Goal: Information Seeking & Learning: Learn about a topic

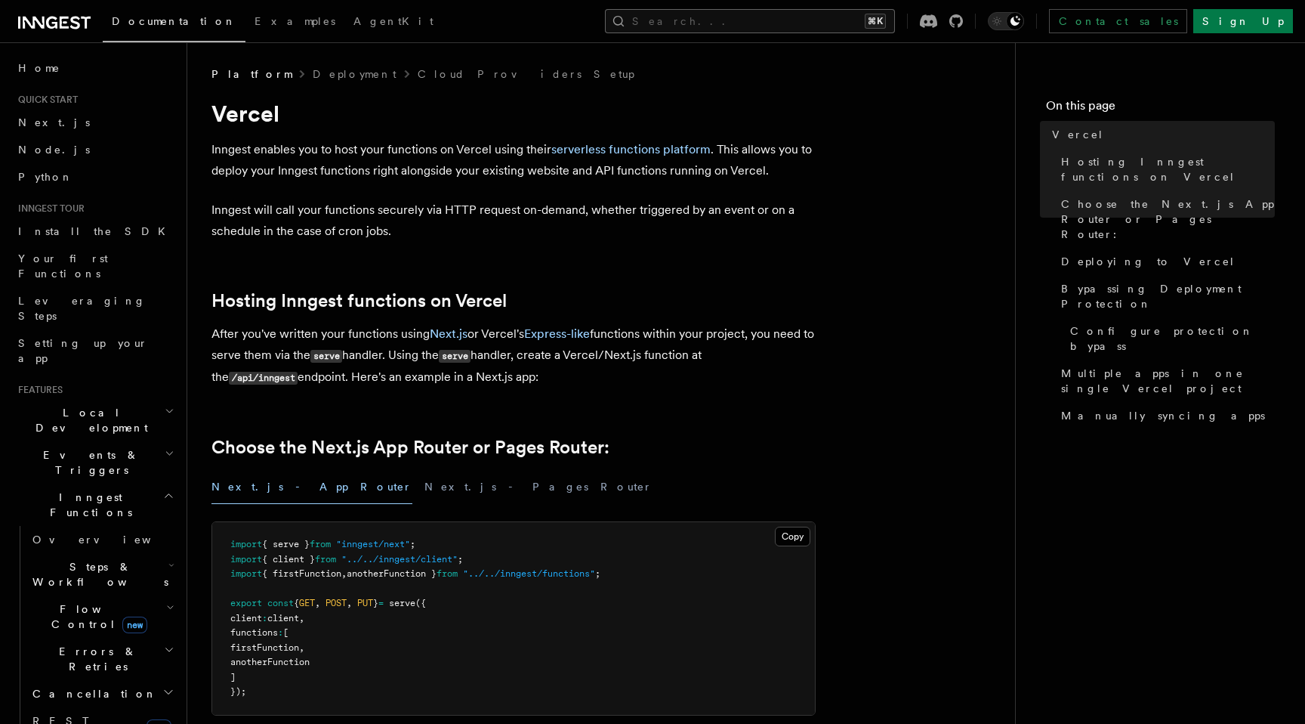
click at [769, 23] on button "Search... ⌘K" at bounding box center [750, 21] width 290 height 24
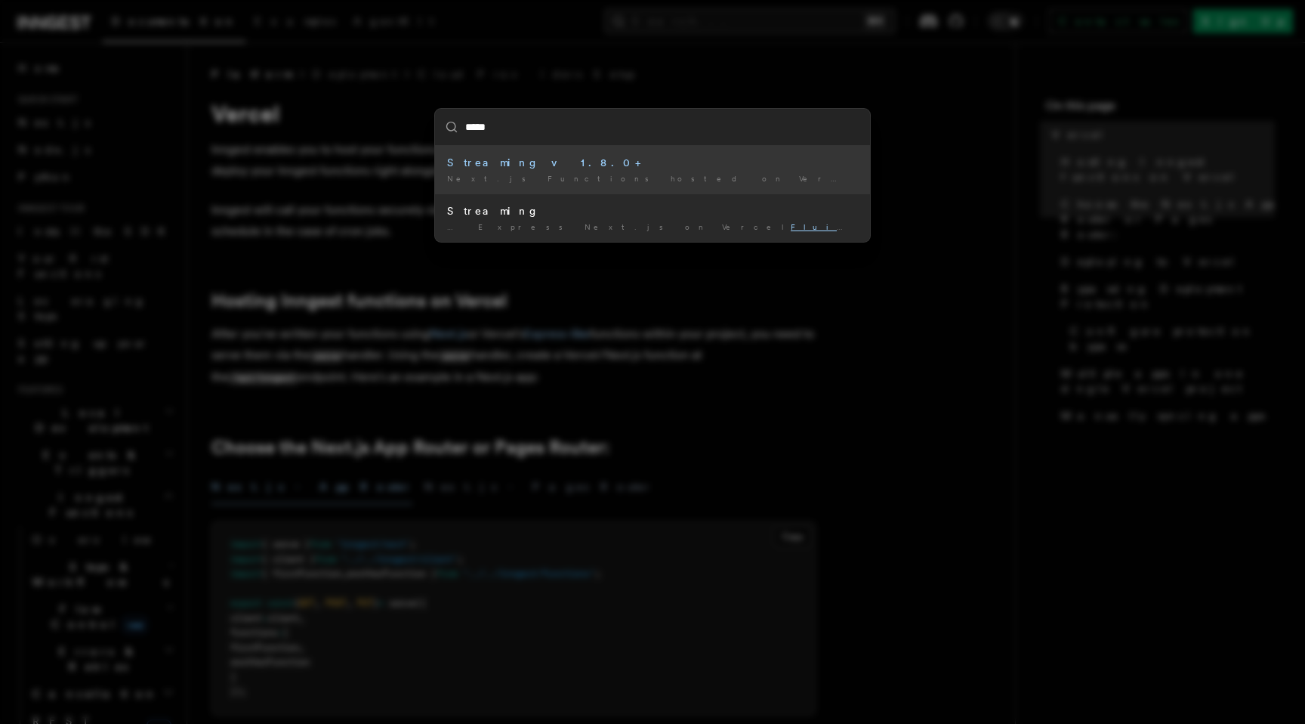
type input "*****"
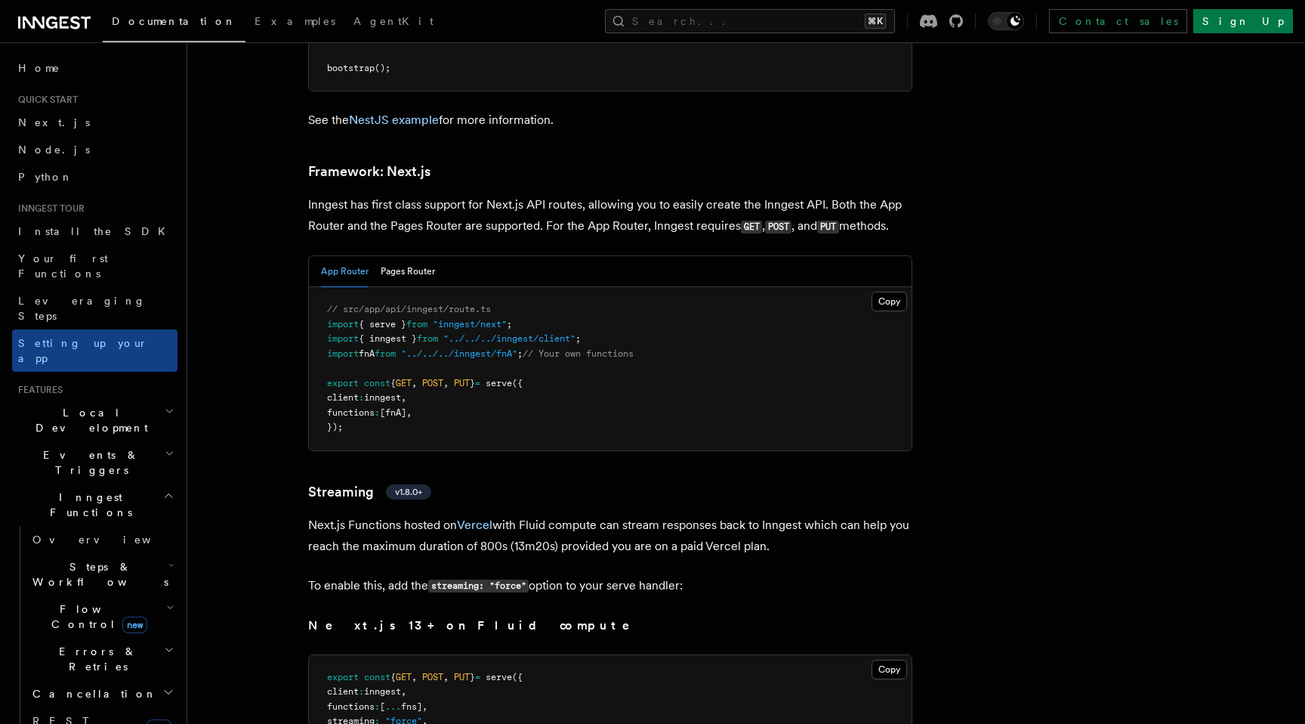
scroll to position [9926, 0]
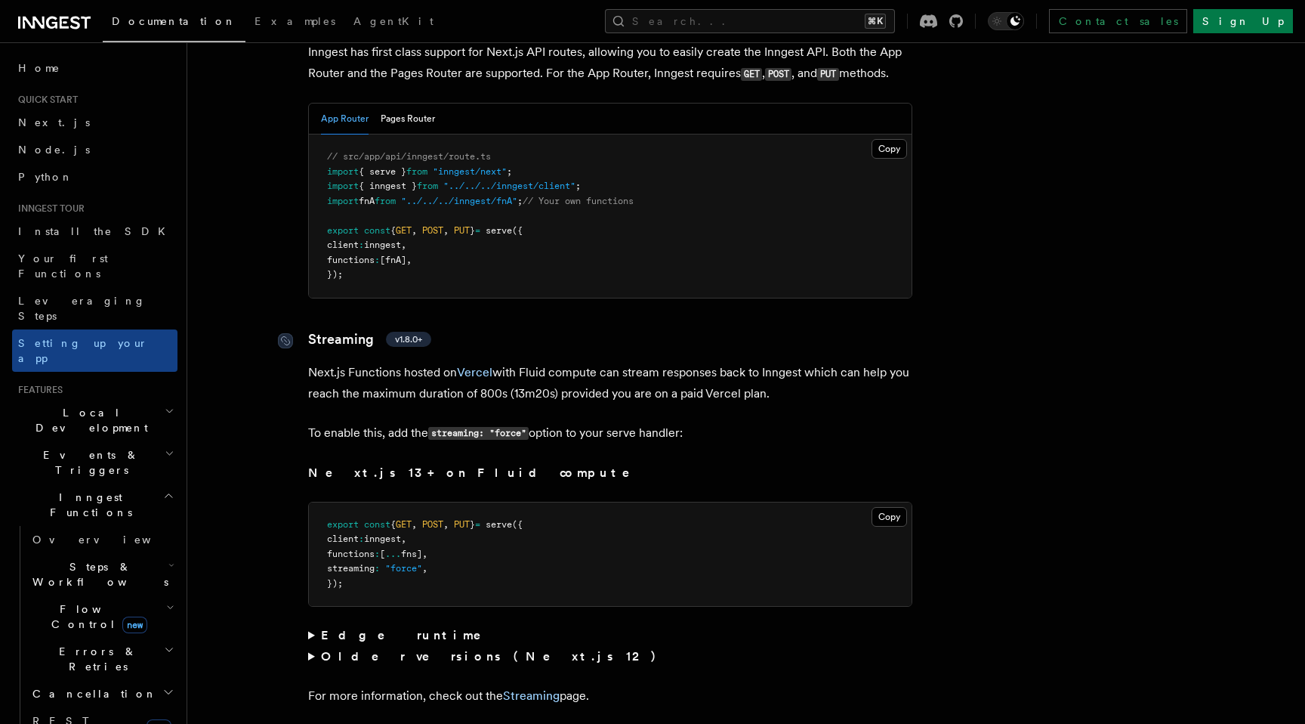
click at [363, 329] on link "Streaming v1.8.0+" at bounding box center [369, 339] width 123 height 21
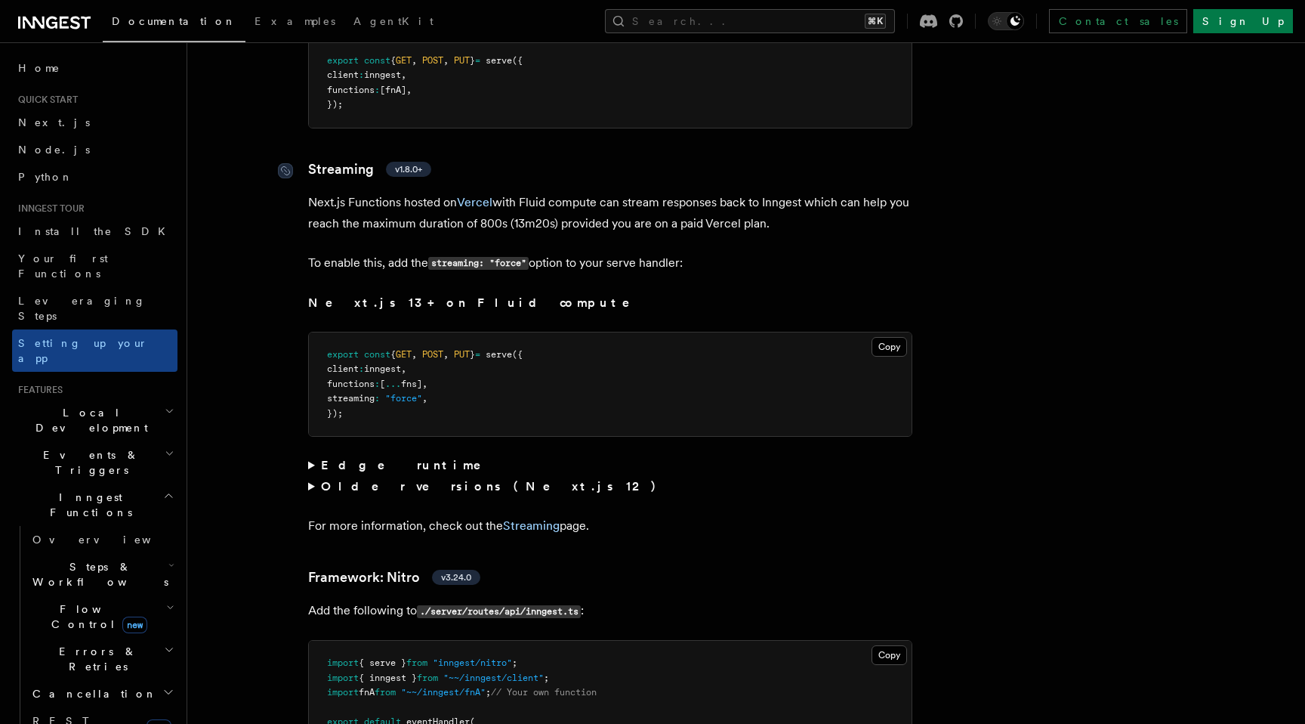
scroll to position [10115, 0]
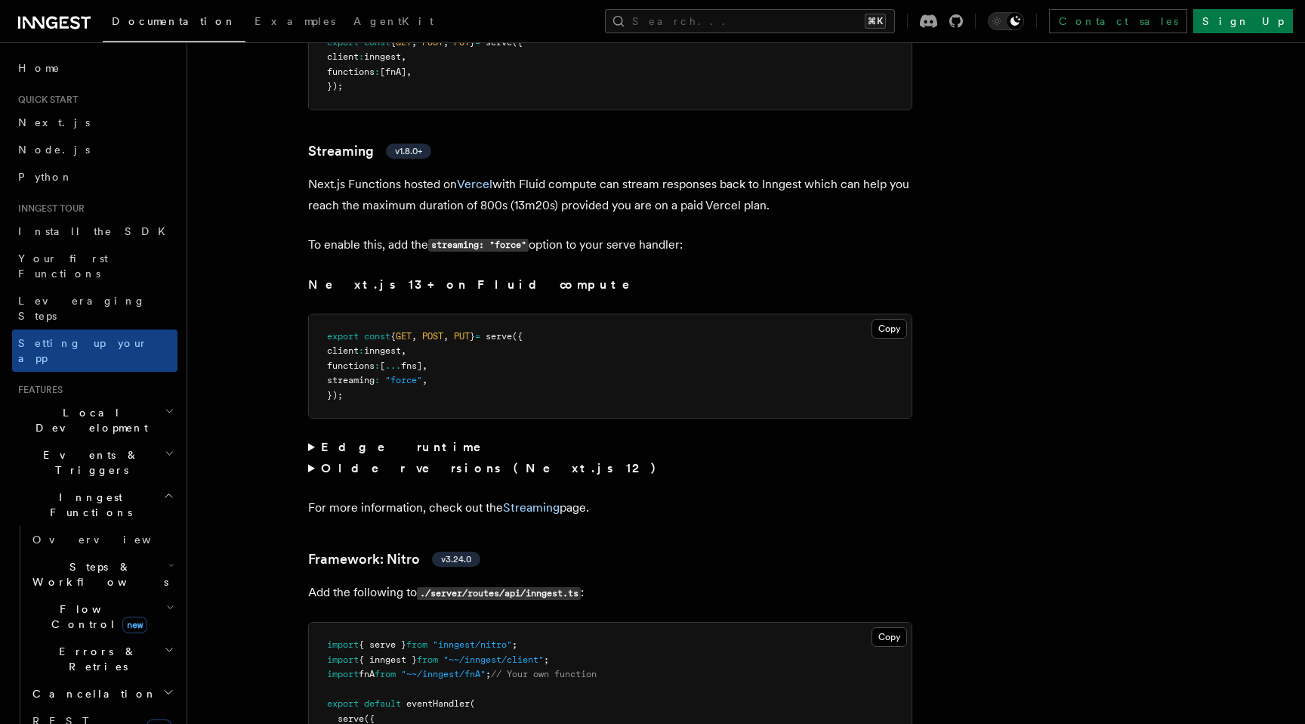
click at [375, 440] on strong "Edge runtime" at bounding box center [411, 447] width 181 height 14
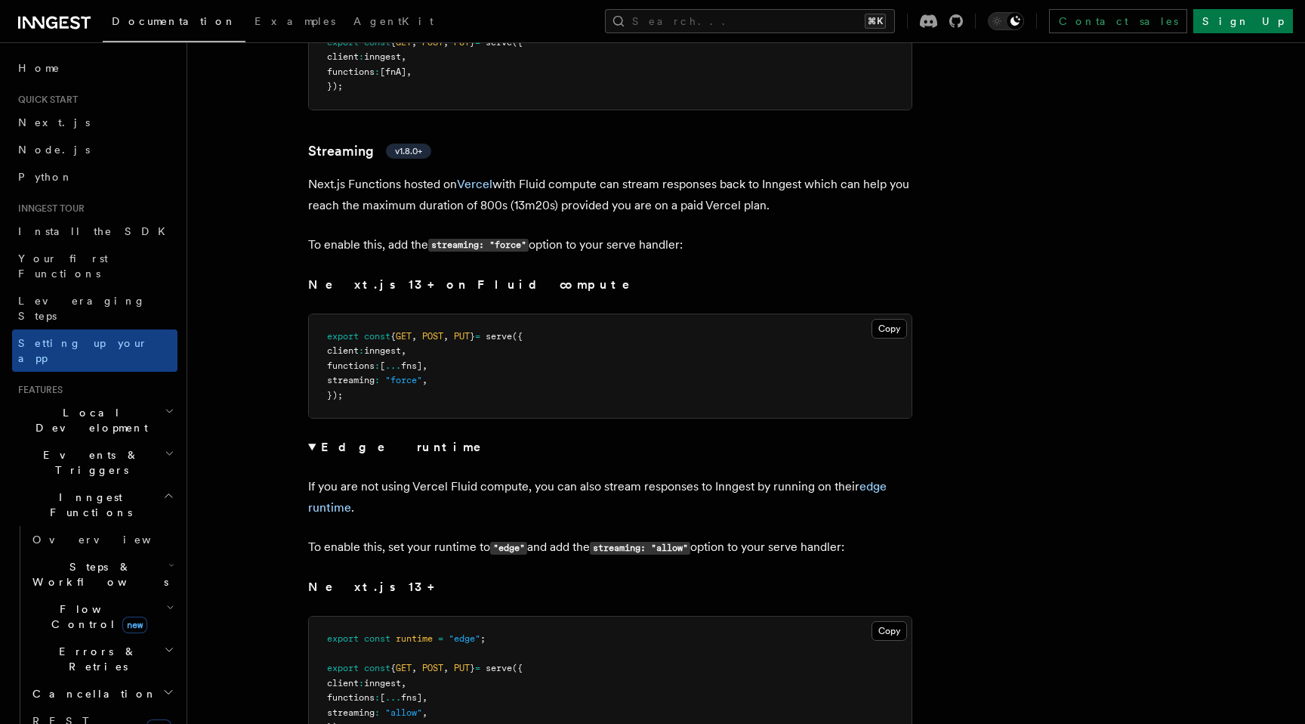
click at [542, 476] on p "If you are not using Vercel Fluid compute, you can also stream responses to Inn…" at bounding box center [610, 497] width 604 height 42
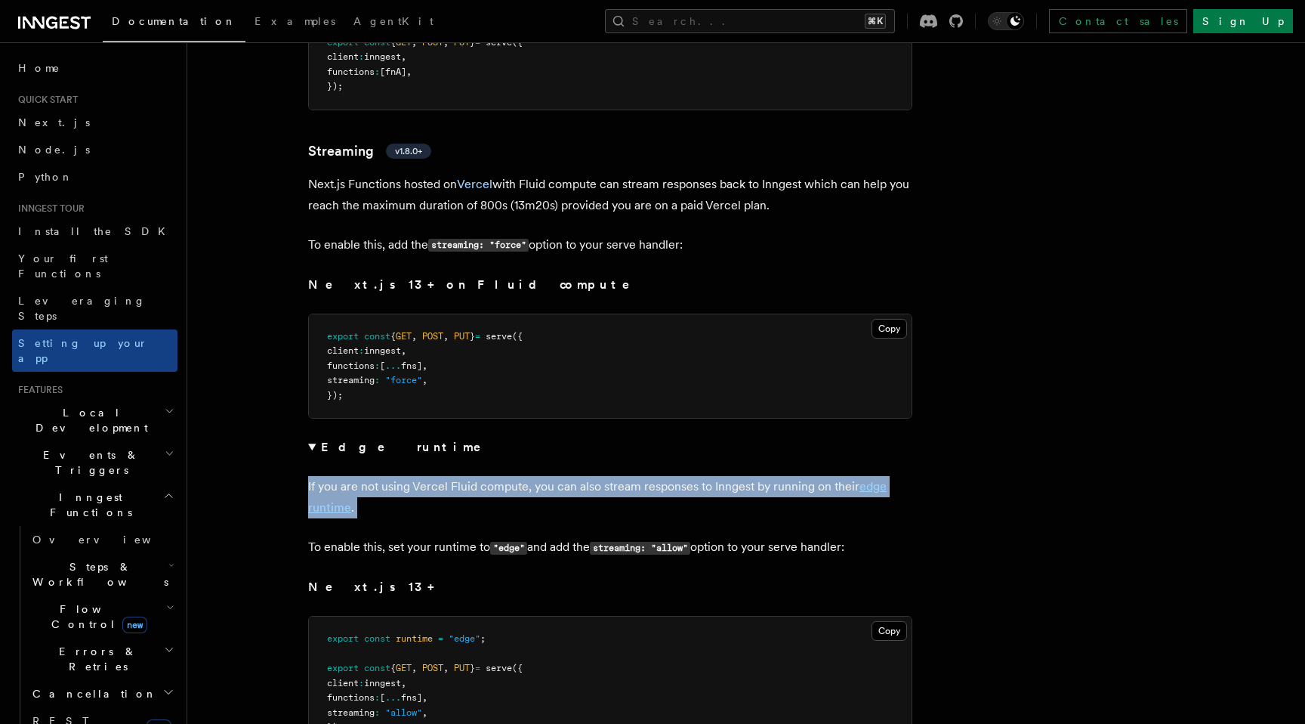
click at [542, 476] on p "If you are not using Vercel Fluid compute, you can also stream responses to Inn…" at bounding box center [610, 497] width 604 height 42
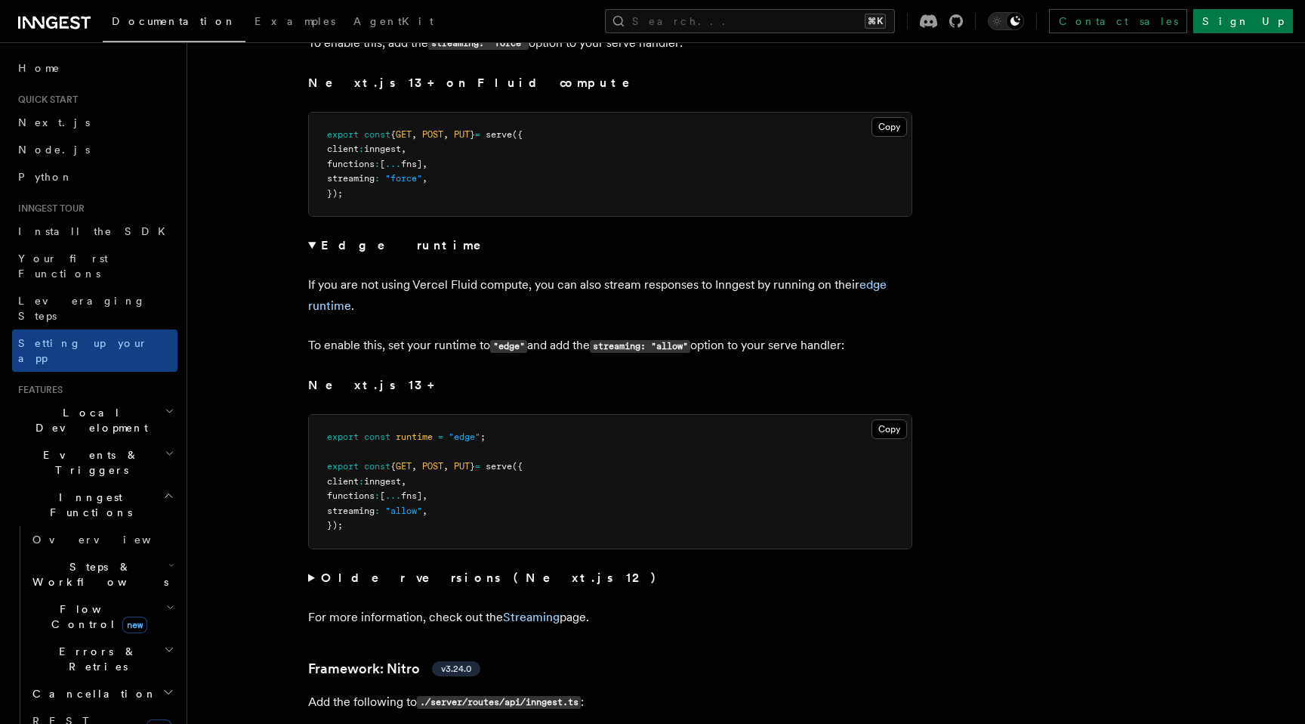
scroll to position [10318, 0]
click at [542, 608] on link "Streaming" at bounding box center [531, 615] width 57 height 14
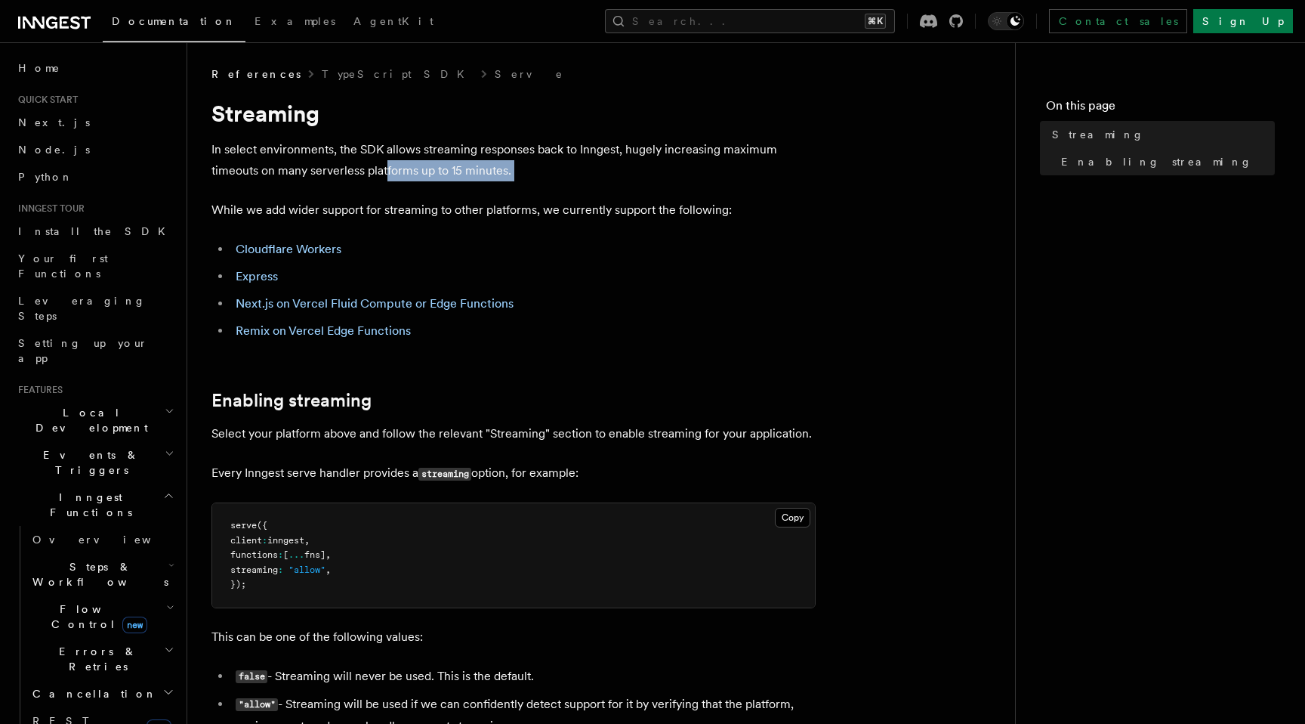
drag, startPoint x: 385, startPoint y: 160, endPoint x: 467, endPoint y: 193, distance: 88.1
click at [451, 189] on article "References TypeScript SDK Serve Streaming In select environments, the SDK allow…" at bounding box center [602, 630] width 780 height 1128
click at [489, 203] on p "While we add wider support for streaming to other platforms, we currently suppo…" at bounding box center [514, 209] width 604 height 21
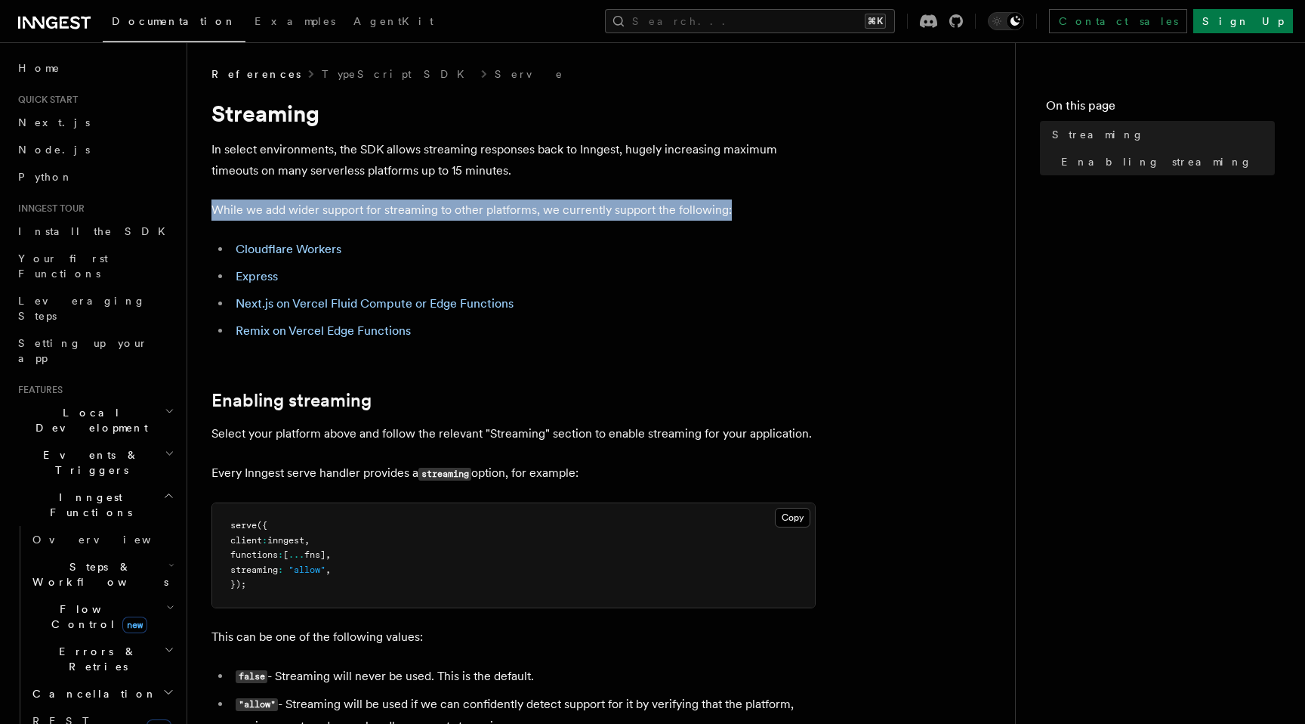
click at [489, 203] on p "While we add wider support for streaming to other platforms, we currently suppo…" at bounding box center [514, 209] width 604 height 21
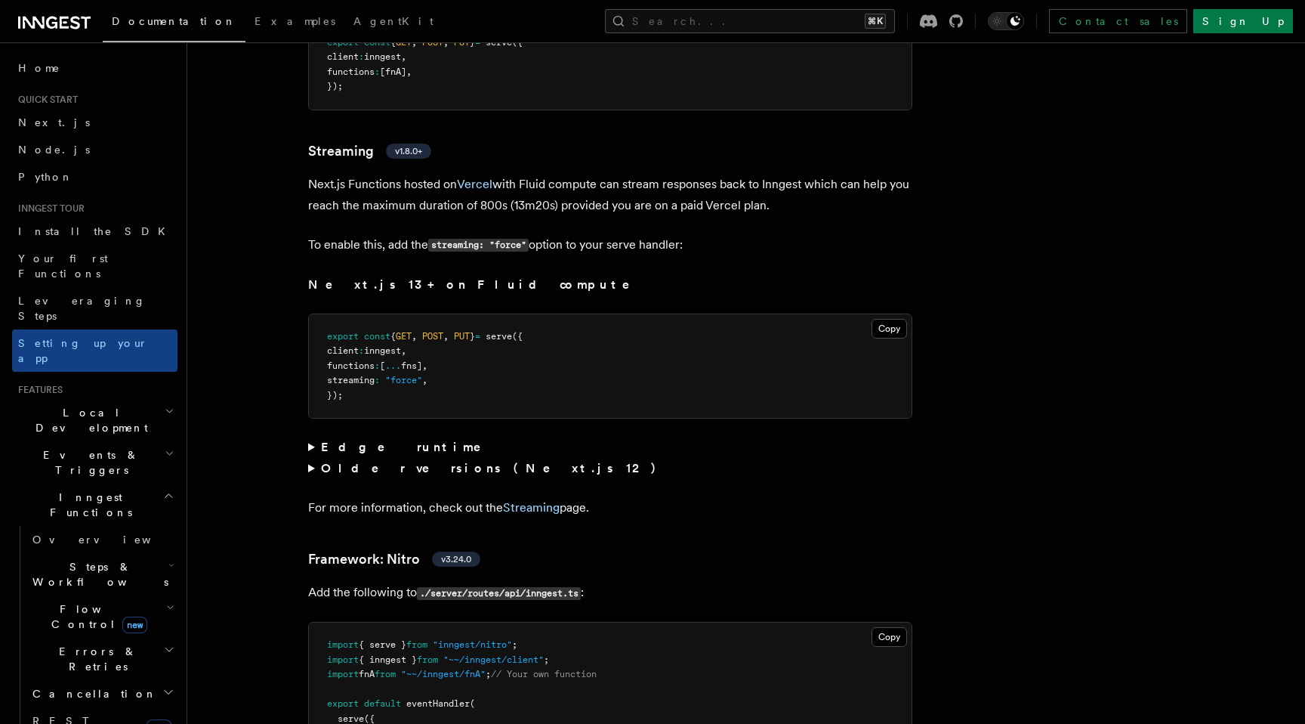
scroll to position [10085, 0]
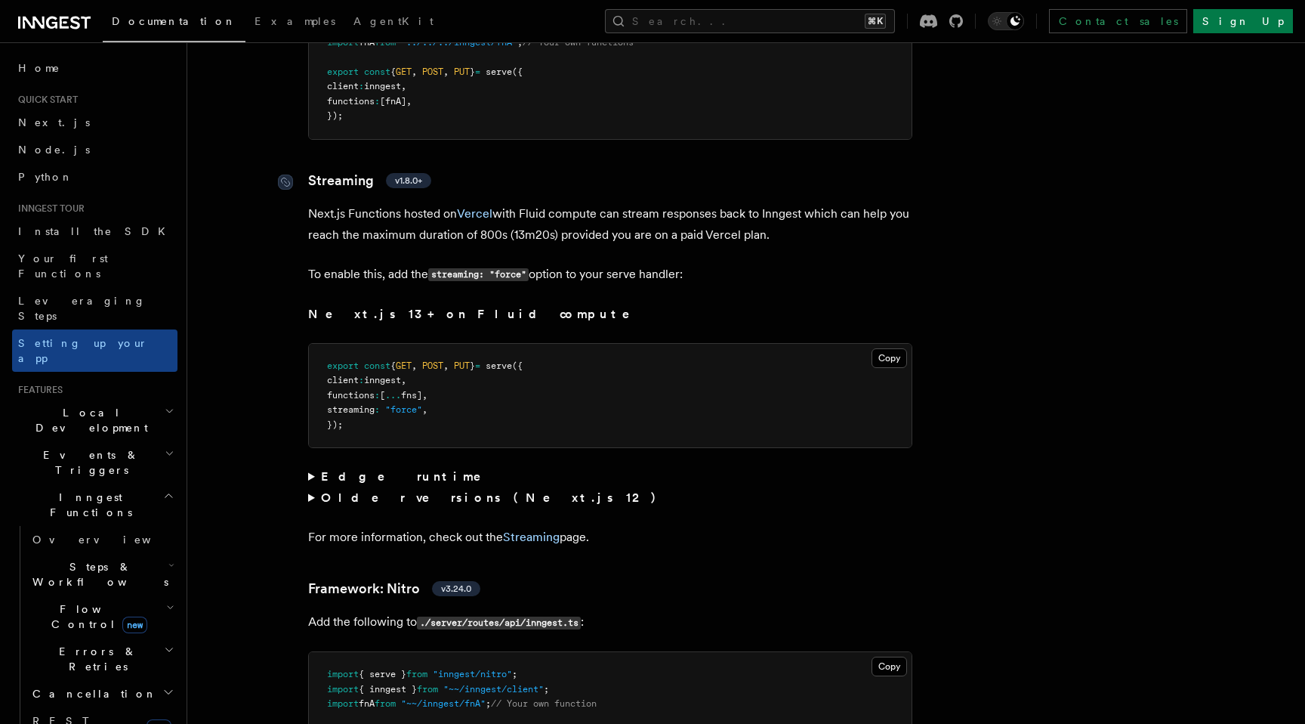
click at [351, 170] on link "Streaming v1.8.0+" at bounding box center [369, 180] width 123 height 21
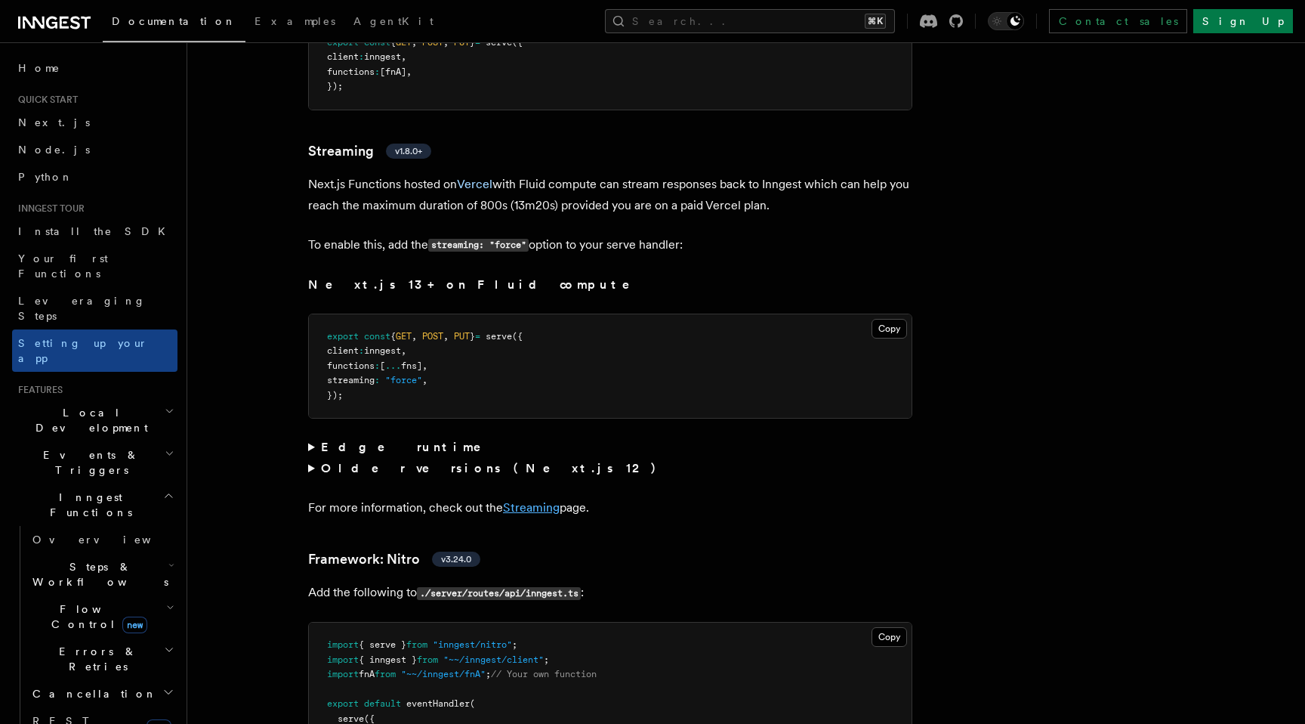
click at [528, 500] on link "Streaming" at bounding box center [531, 507] width 57 height 14
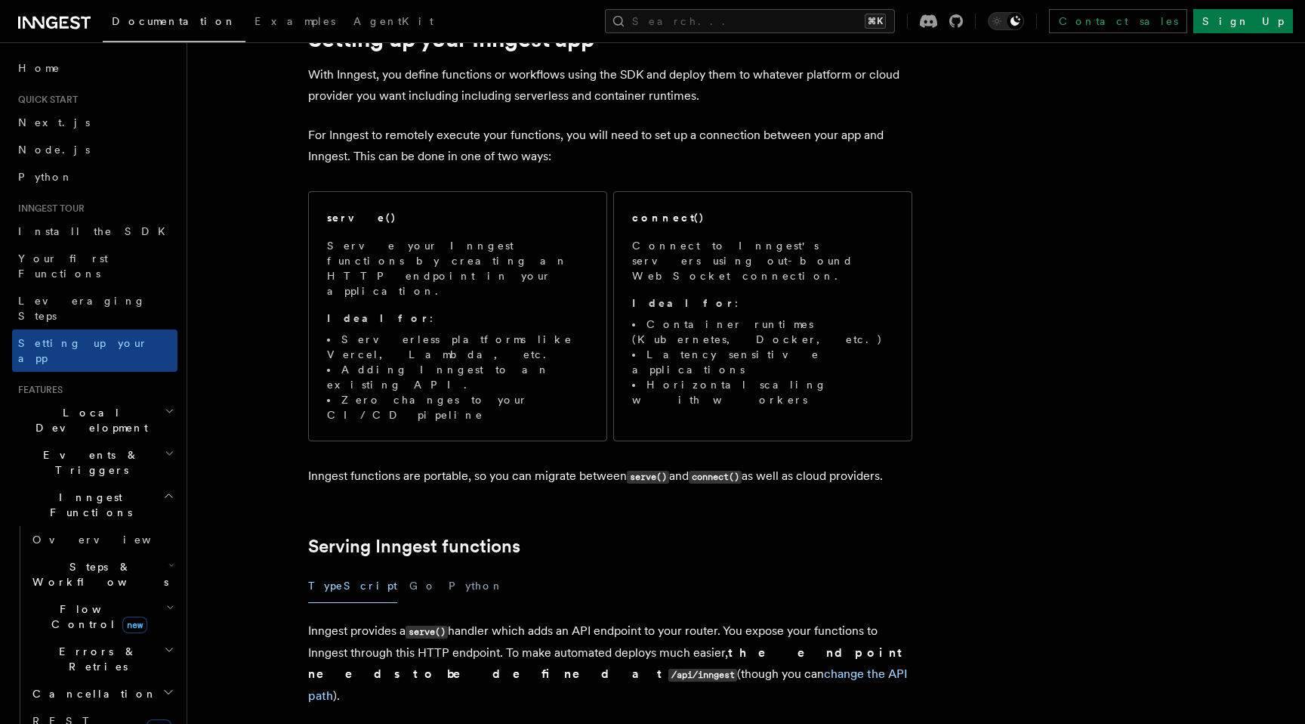
scroll to position [10115, 0]
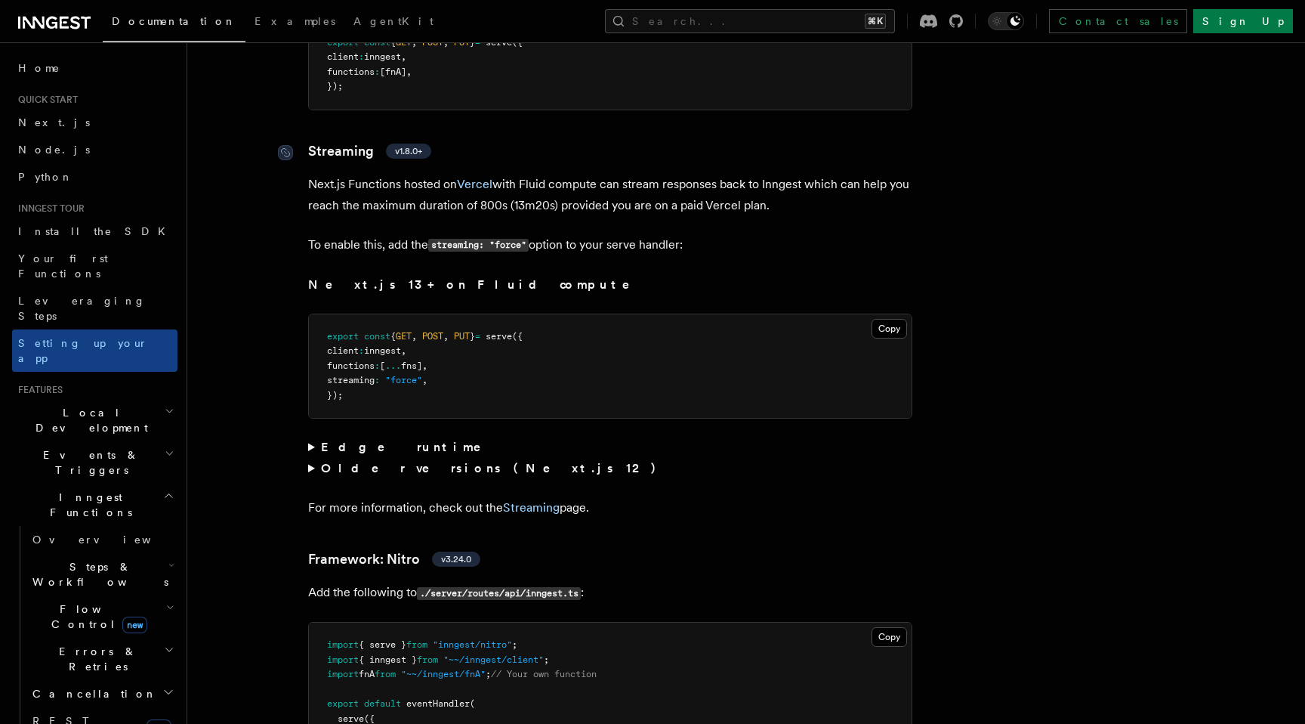
click at [352, 141] on link "Streaming v1.8.0+" at bounding box center [369, 151] width 123 height 21
click at [545, 500] on link "Streaming" at bounding box center [531, 507] width 57 height 14
